Goal: Book appointment/travel/reservation

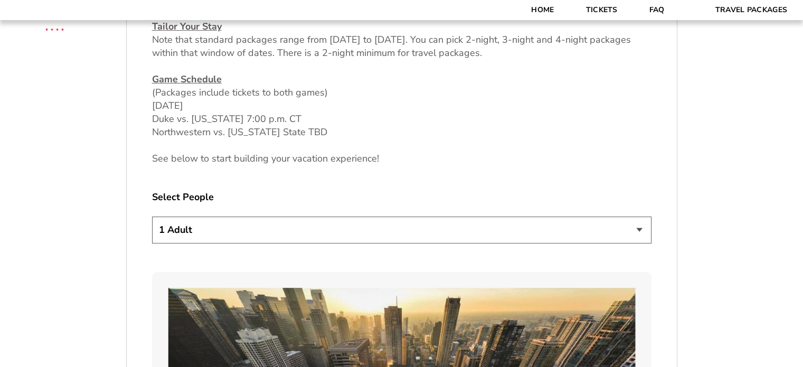
scroll to position [528, 0]
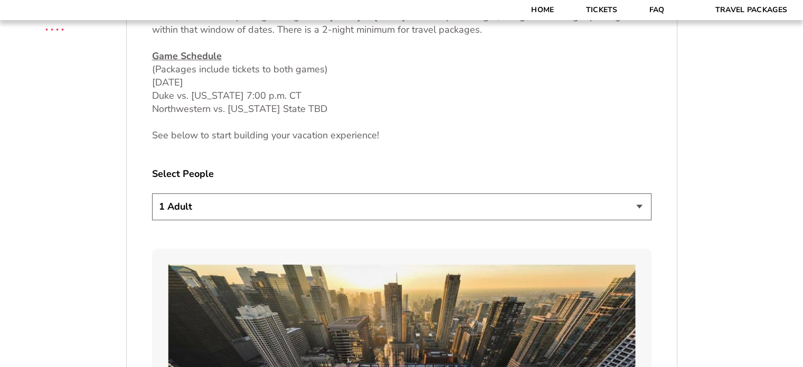
click at [189, 208] on select "1 Adult 2 Adults 3 Adults 4 Adults 2 Adults + 1 Child 2 Adults + 2 Children 2 A…" at bounding box center [402, 206] width 500 height 27
select select "4 Adults"
click at [152, 193] on select "1 Adult 2 Adults 3 Adults 4 Adults 2 Adults + 1 Child 2 Adults + 2 Children 2 A…" at bounding box center [402, 206] width 500 height 27
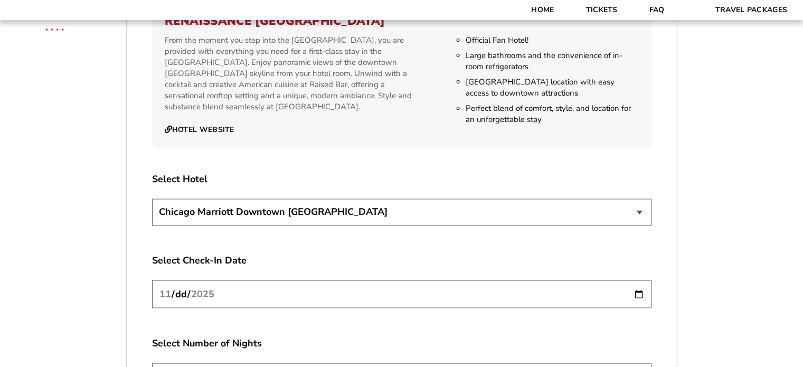
scroll to position [1901, 0]
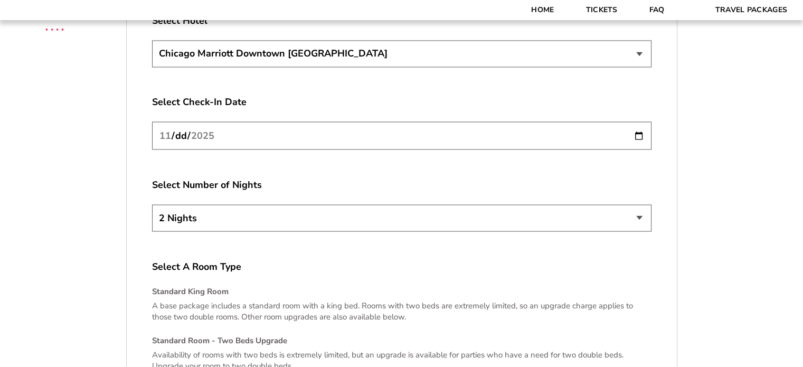
click at [259, 212] on select "2 Nights 3 Nights 4 Nights" at bounding box center [402, 217] width 500 height 27
select select "3 Nights"
click at [152, 204] on select "2 Nights 3 Nights 4 Nights" at bounding box center [402, 217] width 500 height 27
click at [214, 300] on p "A base package includes a standard room with a king bed. Rooms with two beds ar…" at bounding box center [402, 311] width 500 height 22
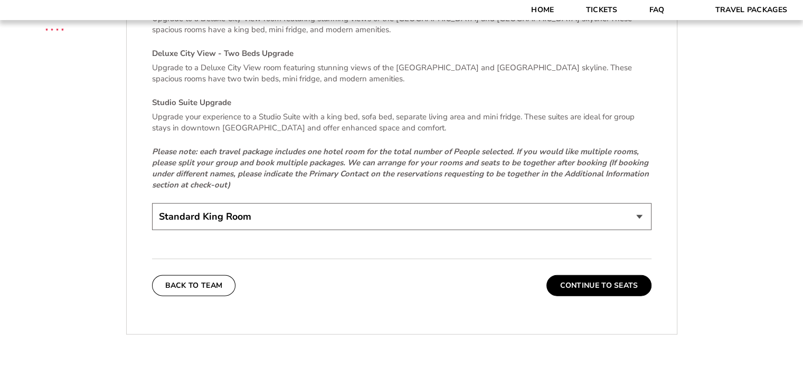
scroll to position [2323, 0]
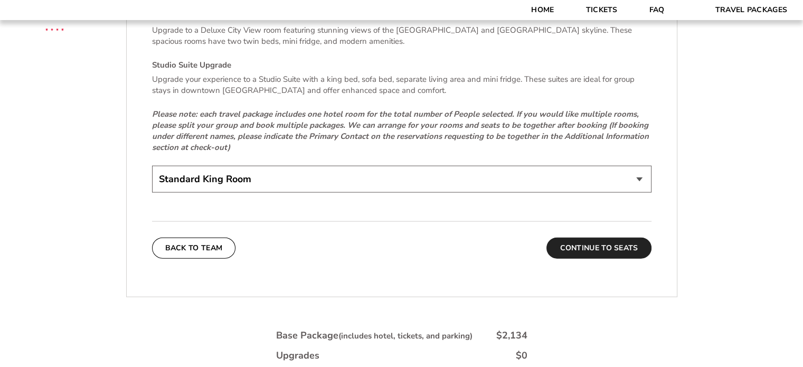
click at [615, 239] on button "Continue To Seats" at bounding box center [599, 248] width 105 height 21
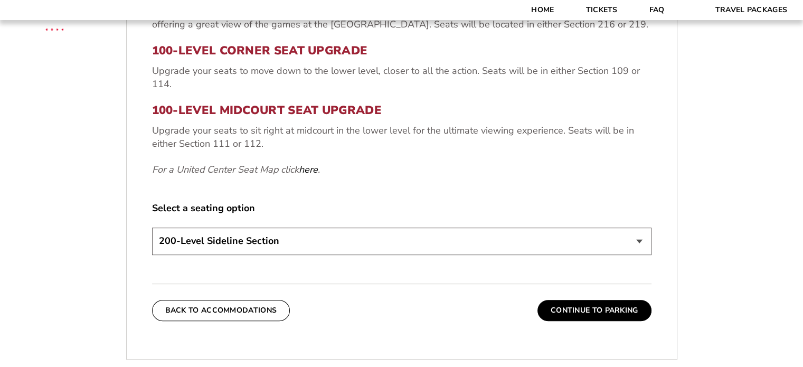
scroll to position [490, 0]
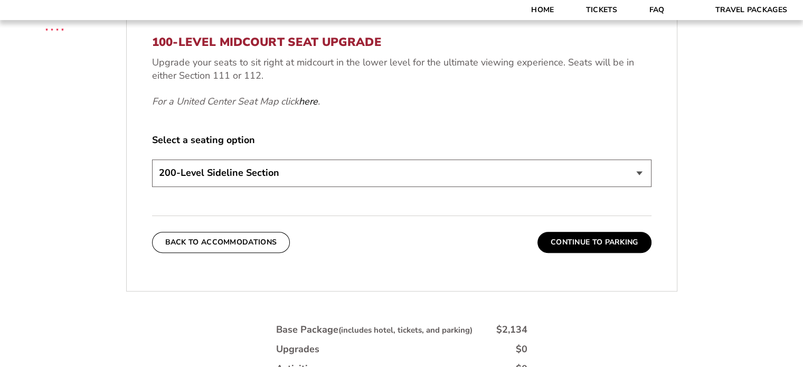
click at [247, 181] on select "200-Level Sideline Section 100-Level Corner Seat Upgrade (+$80 per person) 100-…" at bounding box center [402, 172] width 500 height 27
click at [246, 182] on select "200-Level Sideline Section 100-Level Corner Seat Upgrade (+$80 per person) 100-…" at bounding box center [402, 172] width 500 height 27
click at [577, 244] on button "Continue To Parking" at bounding box center [595, 242] width 114 height 21
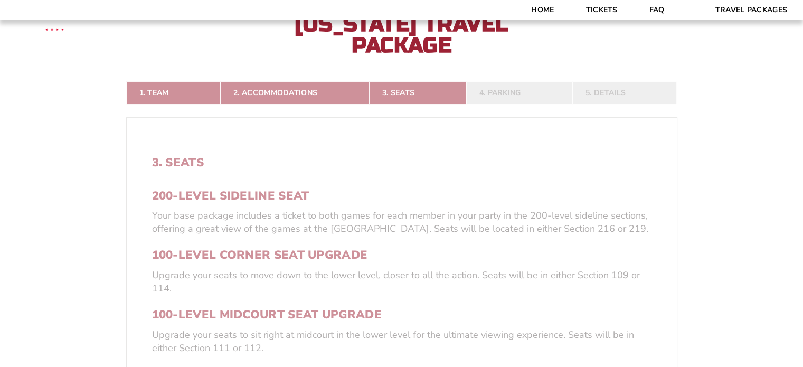
scroll to position [173, 0]
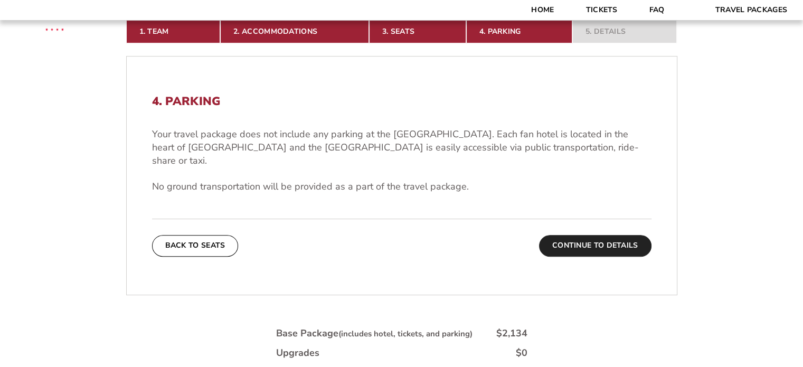
click at [596, 235] on button "Continue To Details" at bounding box center [595, 245] width 112 height 21
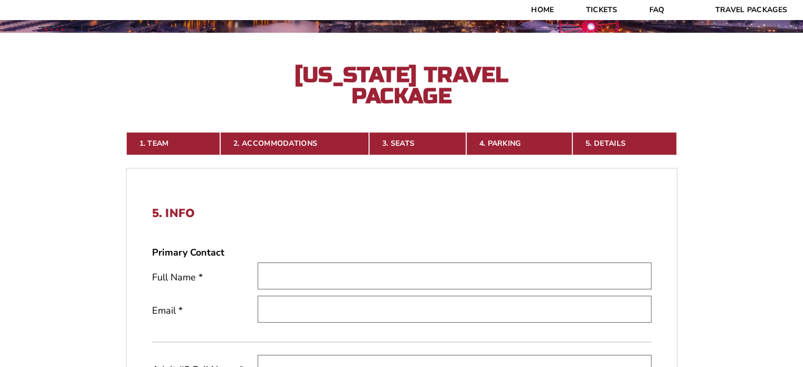
scroll to position [68, 0]
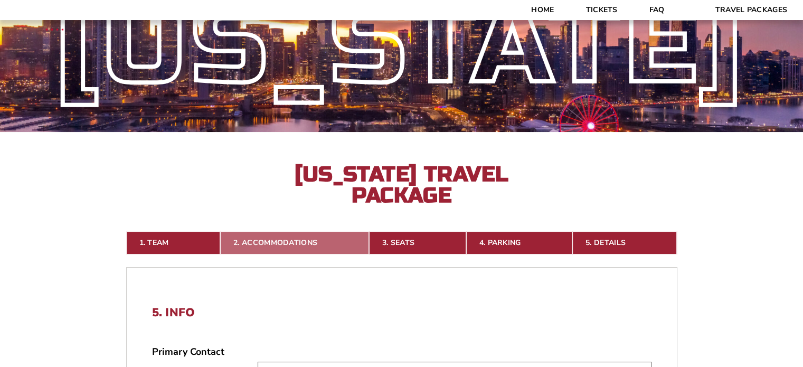
click at [310, 244] on link "2. Accommodations" at bounding box center [294, 242] width 149 height 23
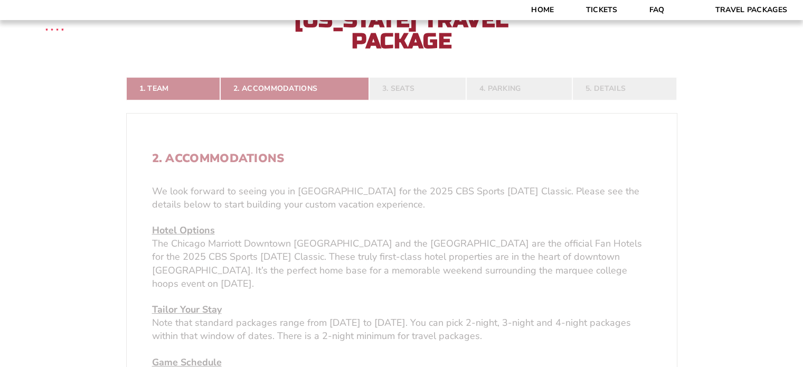
scroll to position [279, 0]
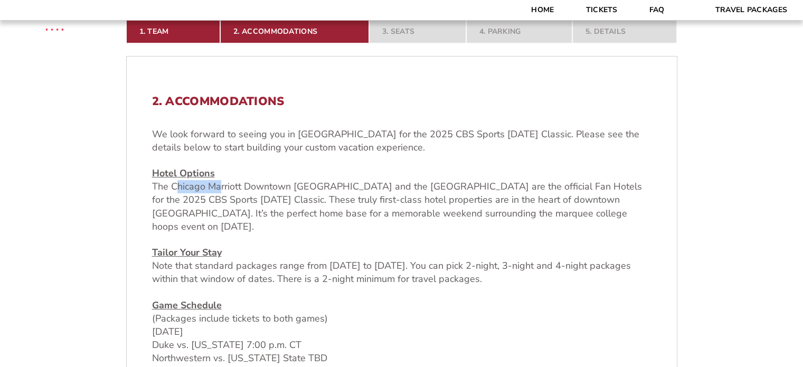
drag, startPoint x: 176, startPoint y: 185, endPoint x: 200, endPoint y: 185, distance: 24.3
click at [219, 185] on p "Hotel Options The Chicago Marriott Downtown [GEOGRAPHIC_DATA] and the [GEOGRAPH…" at bounding box center [402, 200] width 500 height 67
click at [195, 186] on p "Hotel Options The Chicago Marriott Downtown [GEOGRAPHIC_DATA] and the [GEOGRAPH…" at bounding box center [402, 200] width 500 height 67
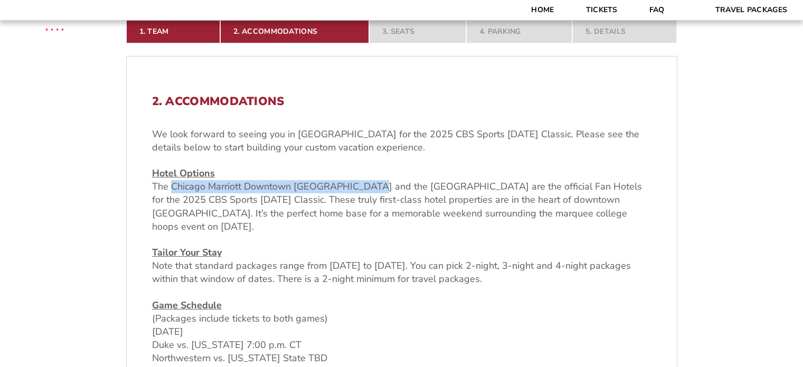
drag, startPoint x: 171, startPoint y: 185, endPoint x: 363, endPoint y: 189, distance: 192.2
click at [363, 189] on p "Hotel Options The Chicago Marriott Downtown [GEOGRAPHIC_DATA] and the [GEOGRAPH…" at bounding box center [402, 200] width 500 height 67
copy p "Chicago Marriott Downtown [GEOGRAPHIC_DATA]"
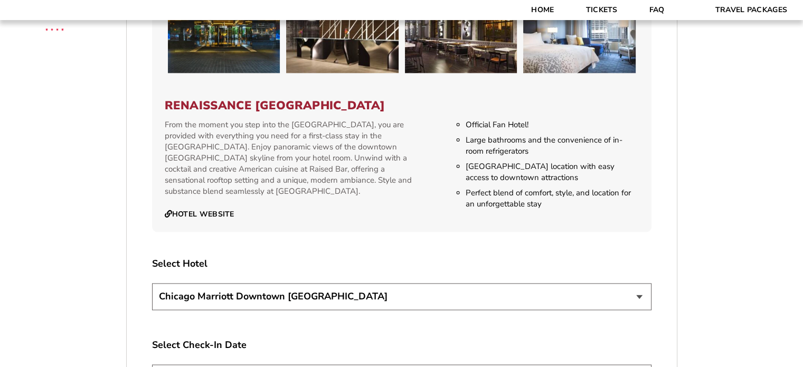
scroll to position [1757, 0]
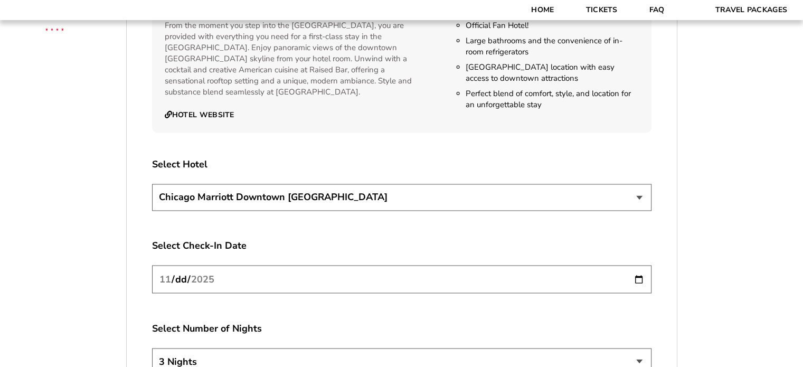
click at [295, 184] on select "[GEOGRAPHIC_DATA] [GEOGRAPHIC_DATA]" at bounding box center [402, 197] width 500 height 27
click at [152, 184] on select "[GEOGRAPHIC_DATA] [GEOGRAPHIC_DATA]" at bounding box center [402, 197] width 500 height 27
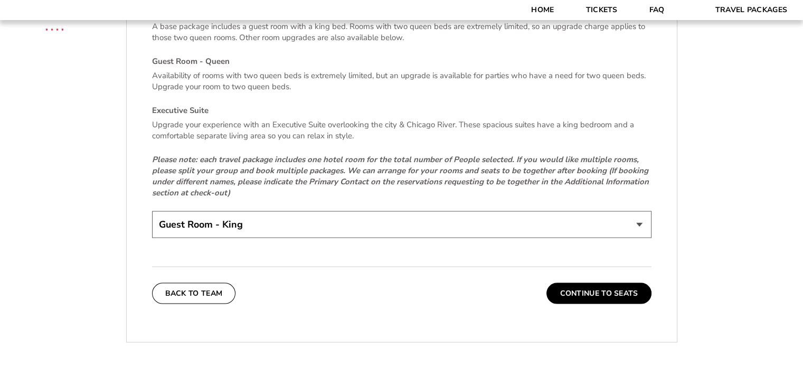
scroll to position [2232, 0]
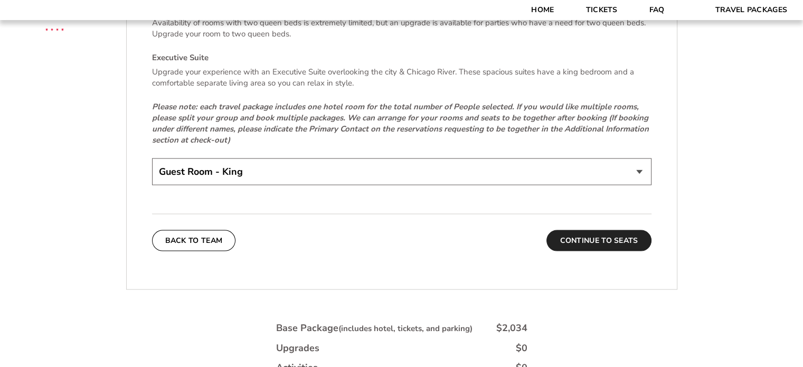
click at [587, 231] on button "Continue To Seats" at bounding box center [599, 240] width 105 height 21
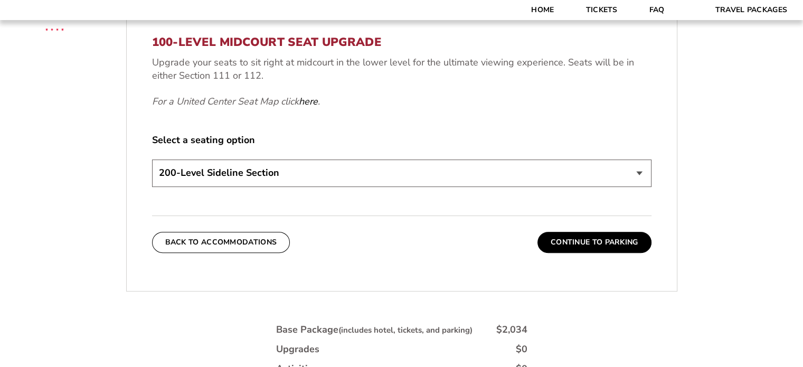
click at [606, 244] on button "Continue To Parking" at bounding box center [595, 242] width 114 height 21
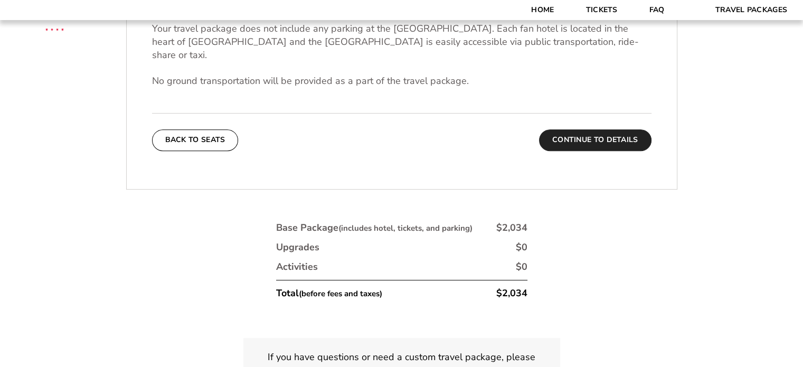
click at [591, 129] on button "Continue To Details" at bounding box center [595, 139] width 112 height 21
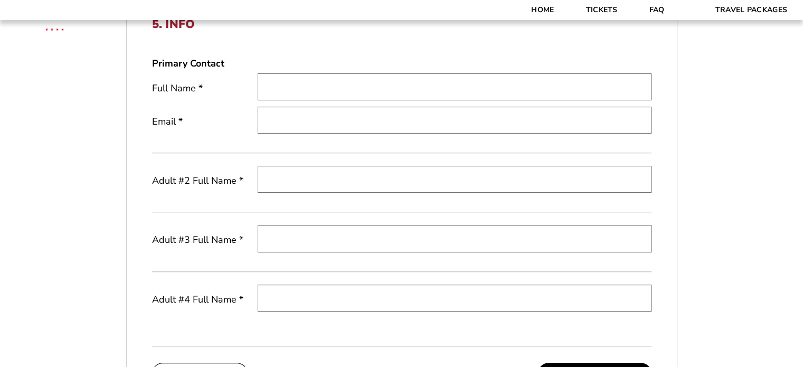
scroll to position [226, 0]
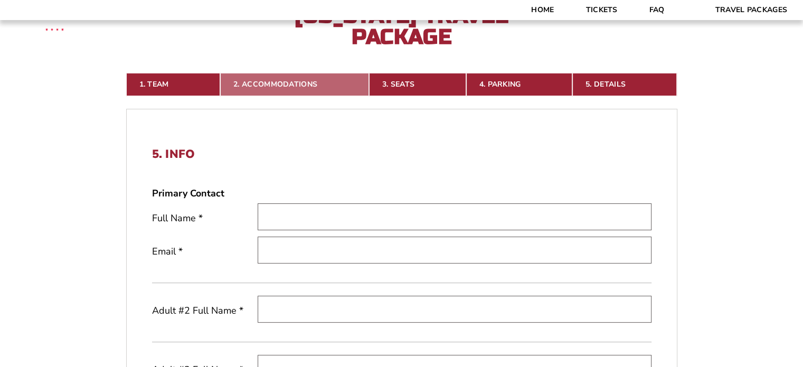
click at [287, 86] on link "2. Accommodations" at bounding box center [294, 84] width 149 height 23
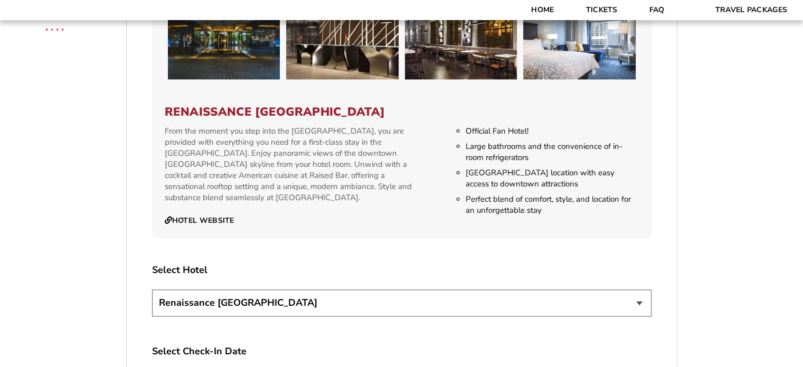
scroll to position [1810, 0]
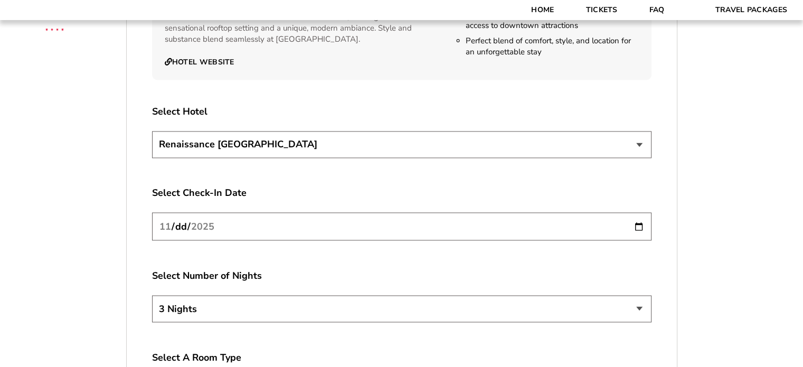
click at [262, 134] on select "[GEOGRAPHIC_DATA] [GEOGRAPHIC_DATA]" at bounding box center [402, 144] width 500 height 27
select select "21327"
click at [152, 131] on select "[GEOGRAPHIC_DATA] [GEOGRAPHIC_DATA]" at bounding box center [402, 144] width 500 height 27
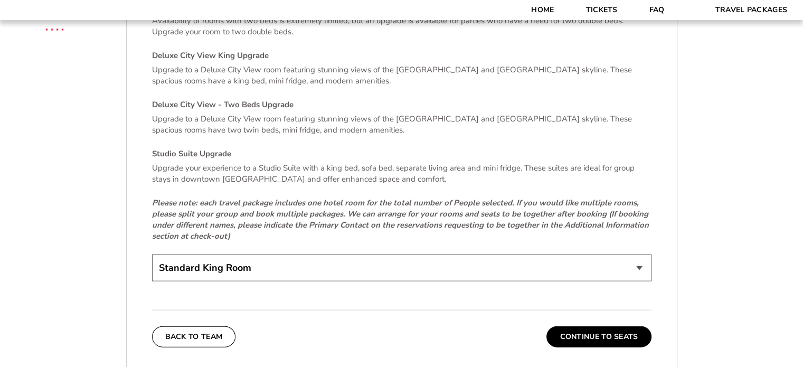
scroll to position [2285, 0]
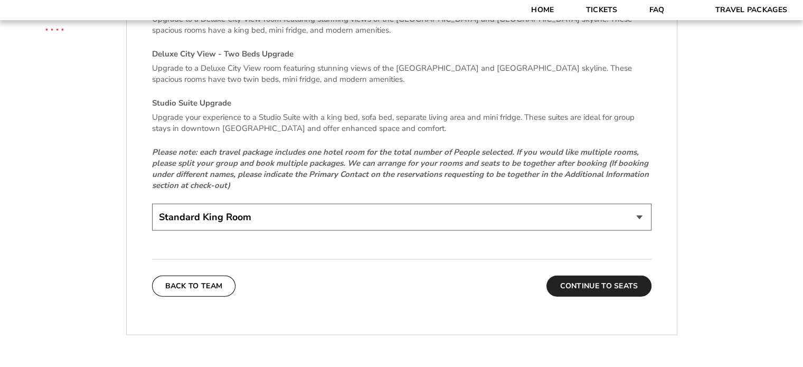
click at [625, 278] on button "Continue To Seats" at bounding box center [599, 286] width 105 height 21
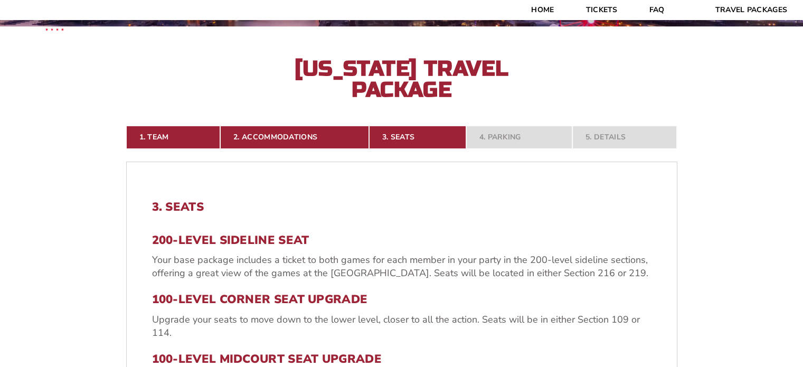
scroll to position [120, 0]
